Goal: Find specific page/section: Find specific page/section

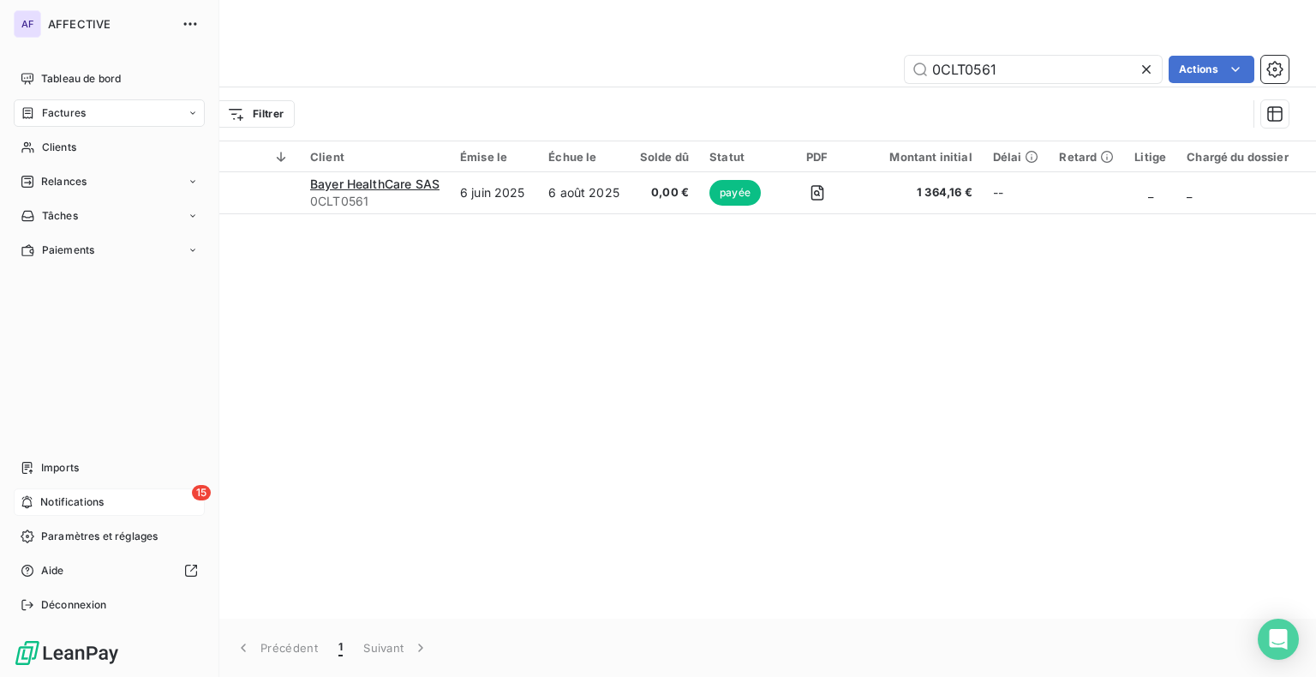
click at [21, 505] on icon at bounding box center [27, 502] width 13 height 14
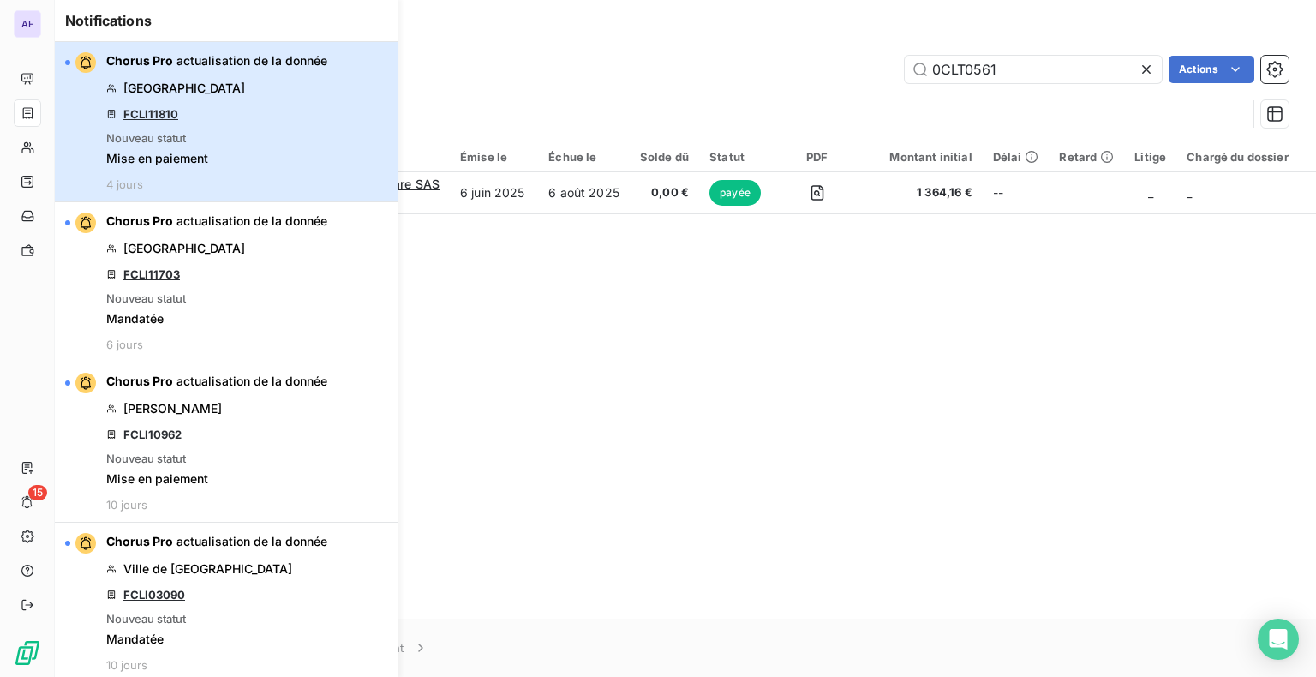
click at [192, 63] on span "actualisation de la donnée" at bounding box center [251, 60] width 151 height 15
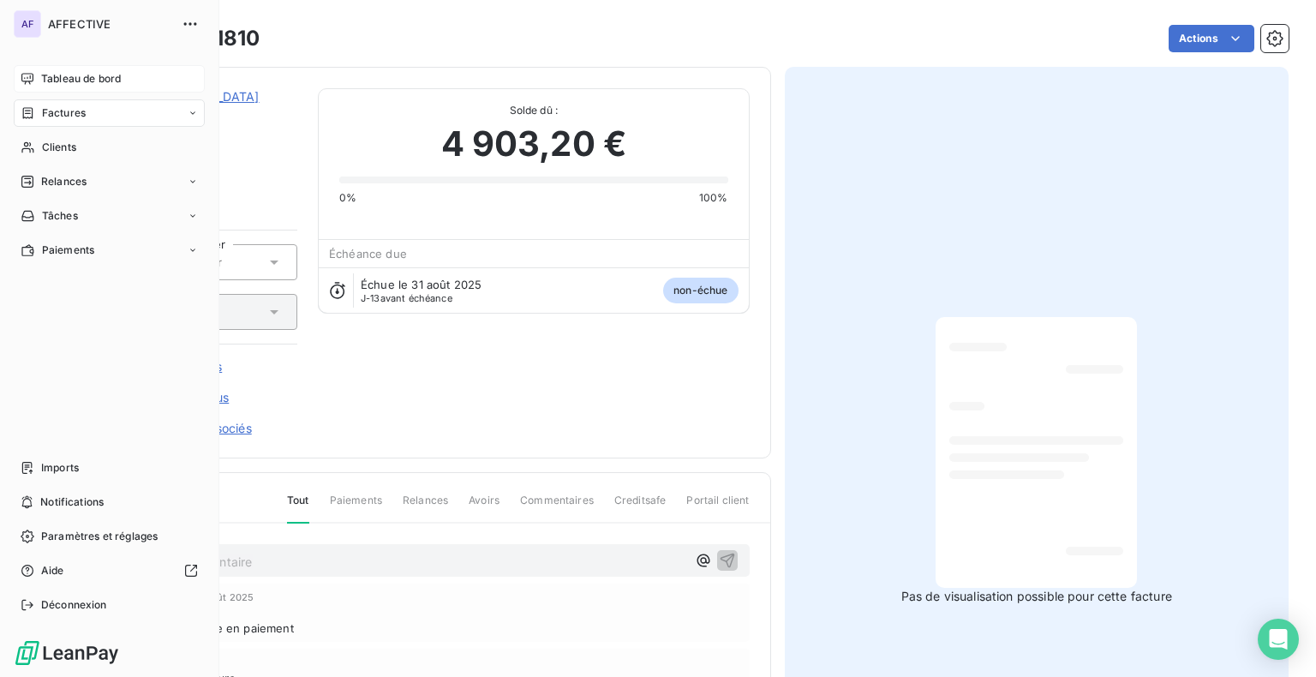
click at [39, 81] on div "Tableau de bord" at bounding box center [109, 78] width 191 height 27
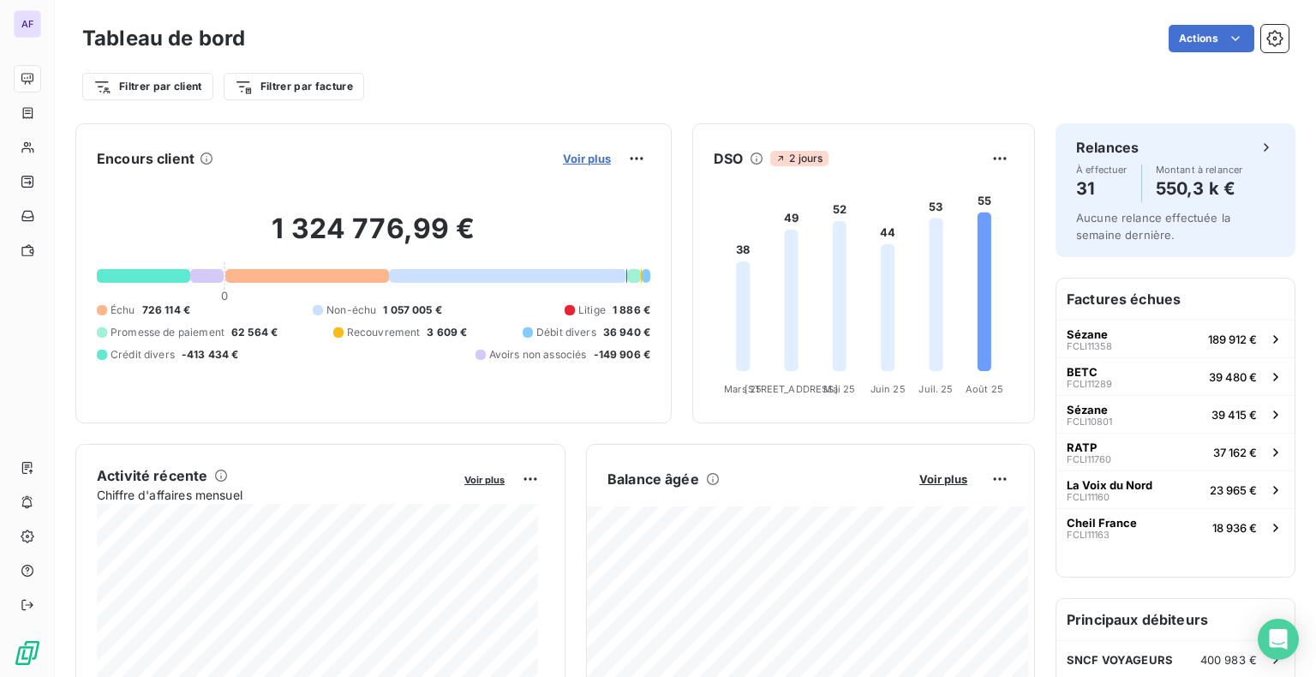
click at [570, 159] on span "Voir plus" at bounding box center [587, 159] width 48 height 14
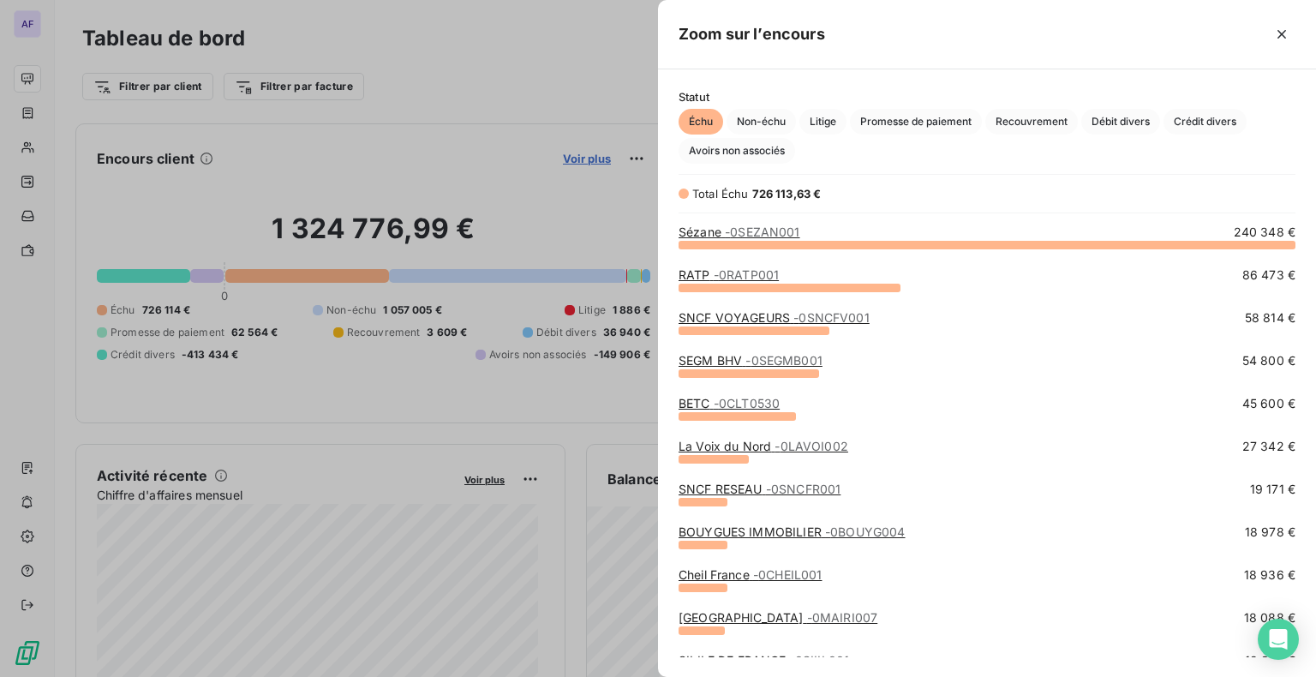
scroll to position [420, 644]
click at [785, 231] on span "- 0SEZAN001" at bounding box center [762, 231] width 75 height 15
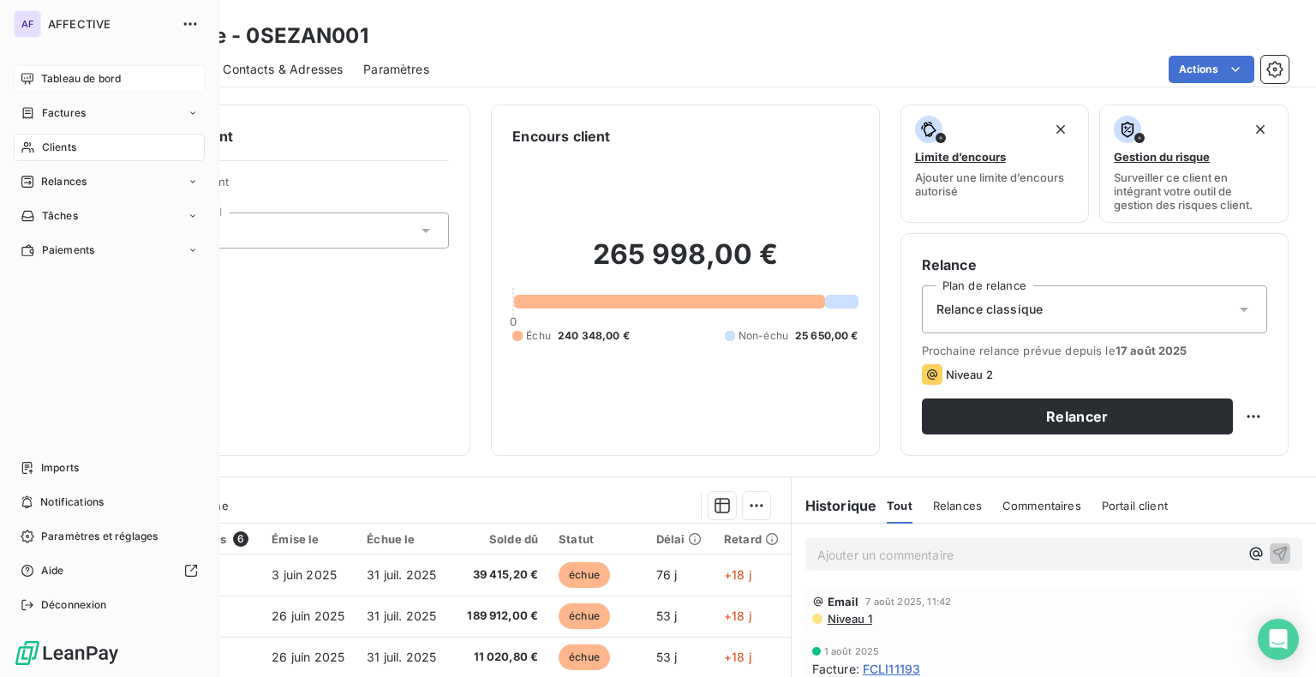
click at [31, 72] on icon at bounding box center [28, 79] width 14 height 14
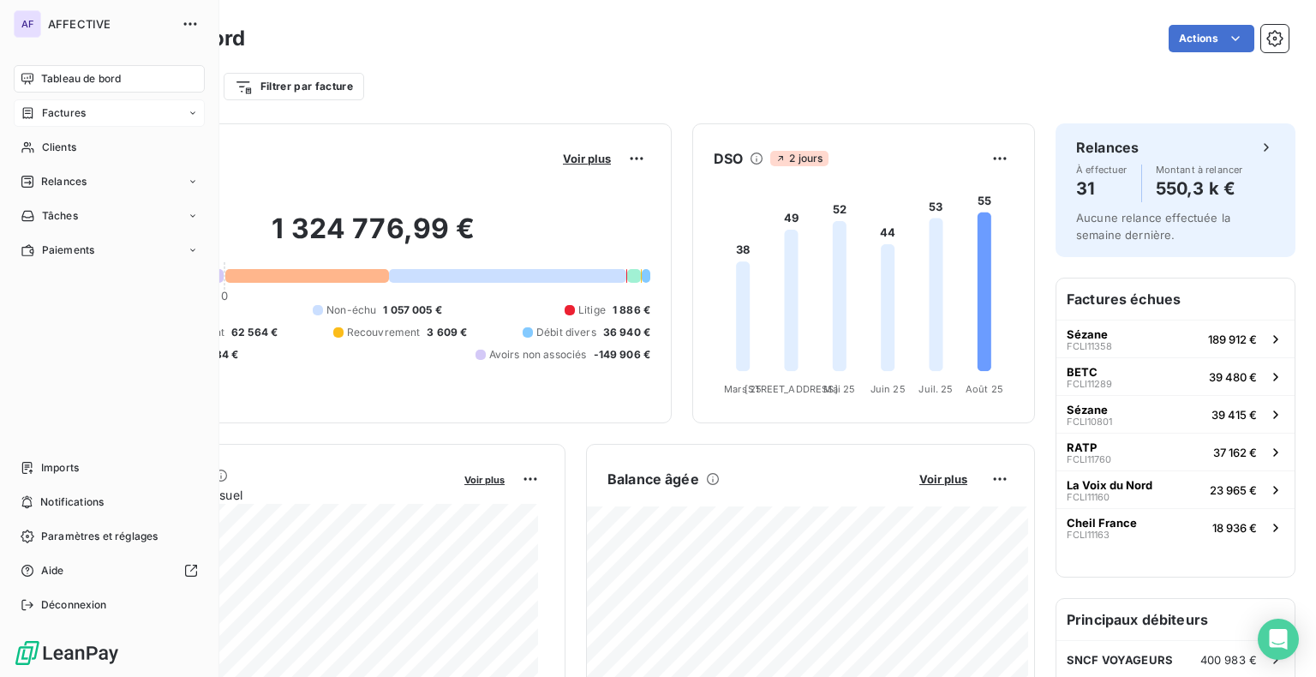
click at [65, 118] on span "Factures" at bounding box center [64, 112] width 44 height 15
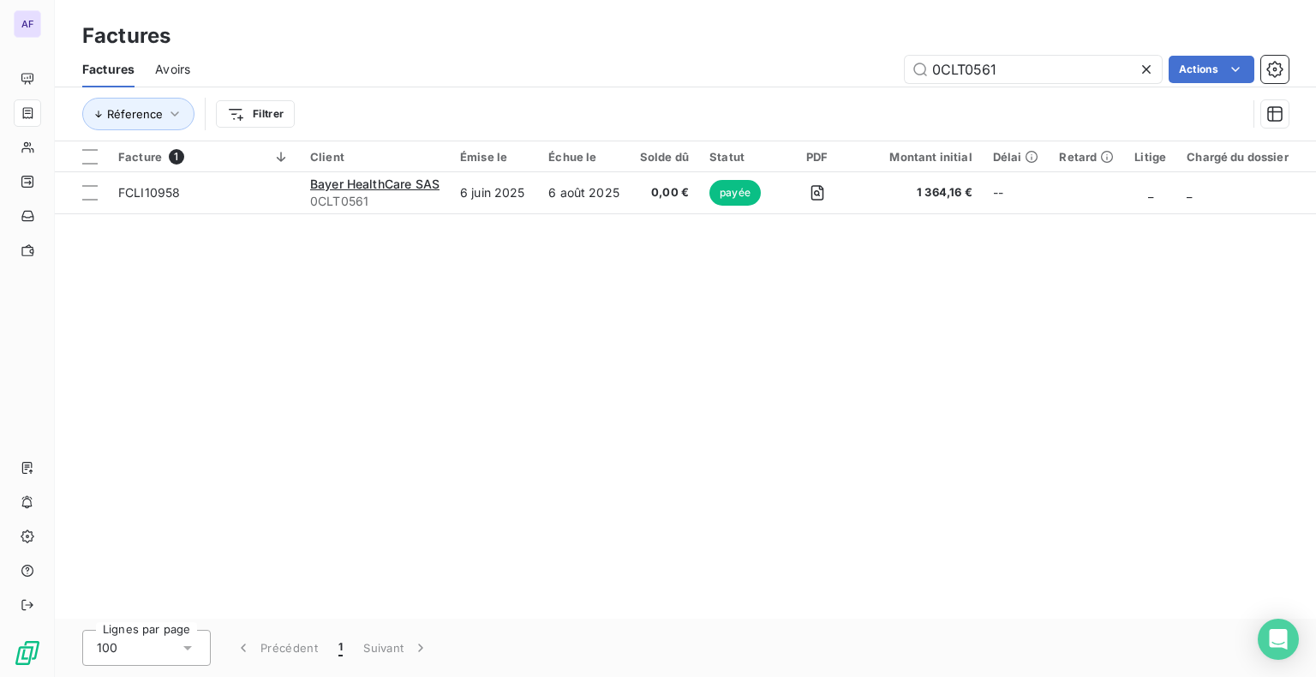
click at [1149, 69] on icon at bounding box center [1145, 69] width 17 height 17
